Goal: Information Seeking & Learning: Learn about a topic

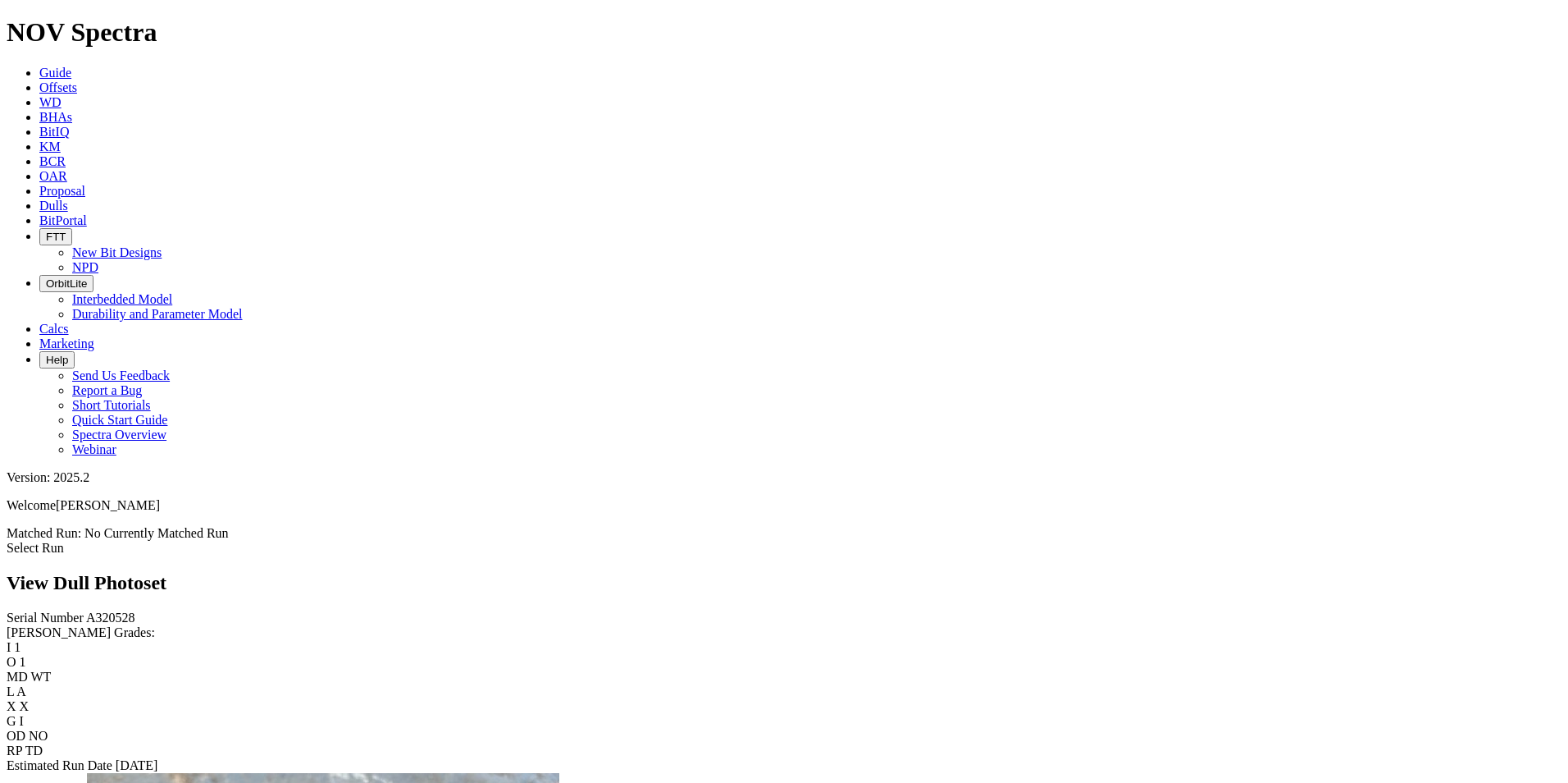
scroll to position [1805, 0]
